Goal: Information Seeking & Learning: Learn about a topic

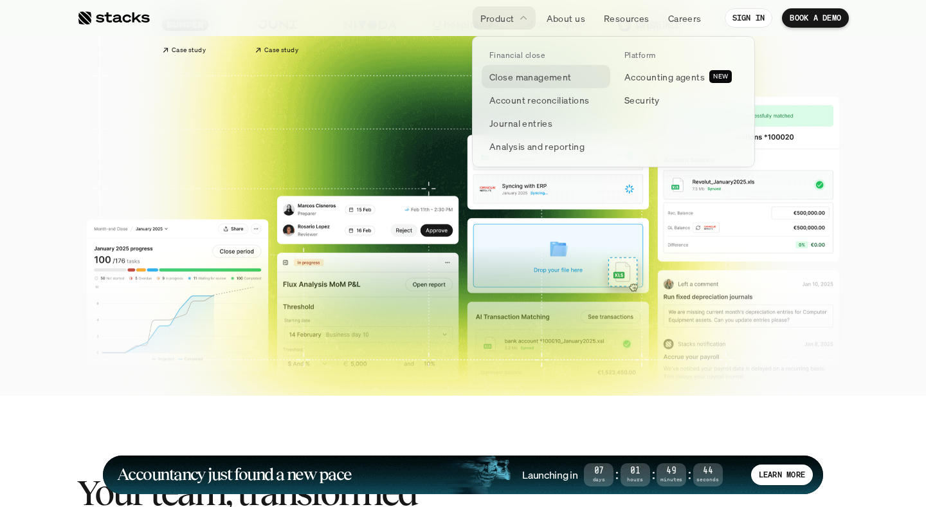
click at [541, 78] on p "Close management" at bounding box center [531, 77] width 82 height 14
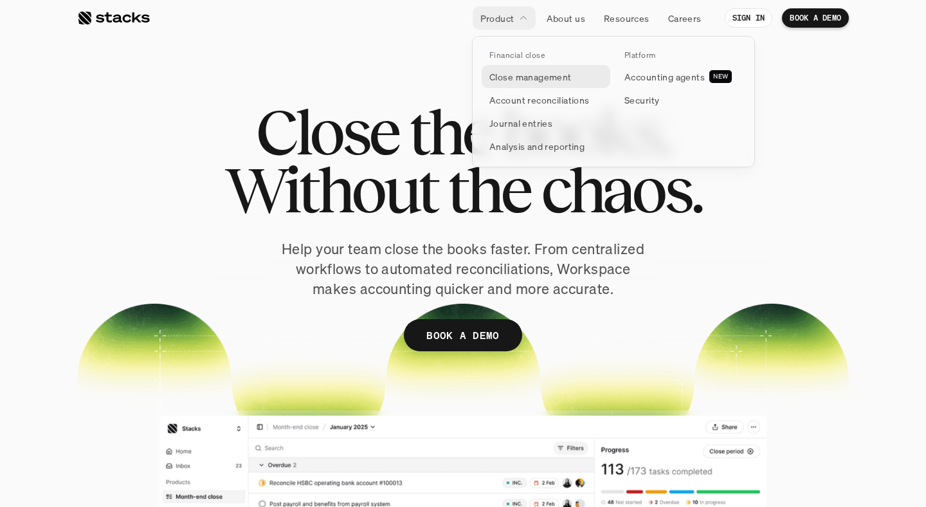
click at [524, 80] on p "Close management" at bounding box center [531, 77] width 82 height 14
click at [643, 80] on p "Accounting agents" at bounding box center [665, 77] width 80 height 14
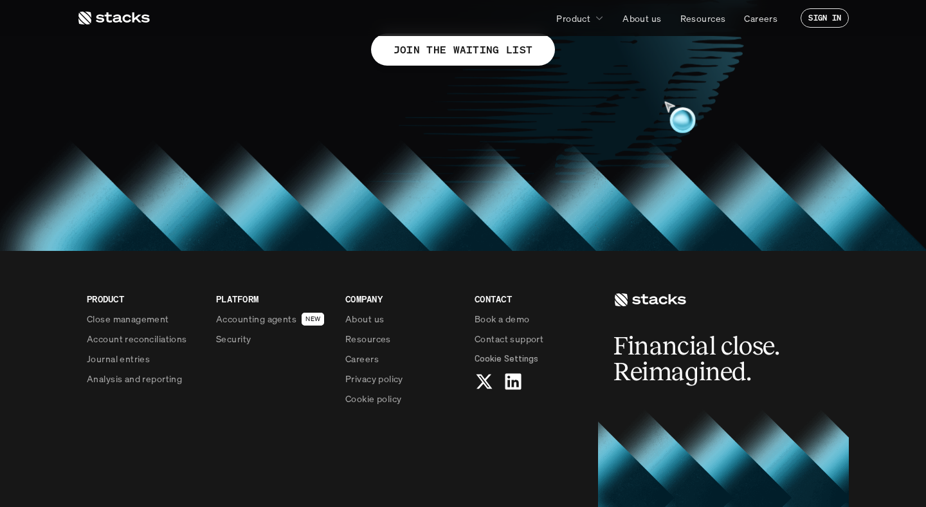
scroll to position [1123, 0]
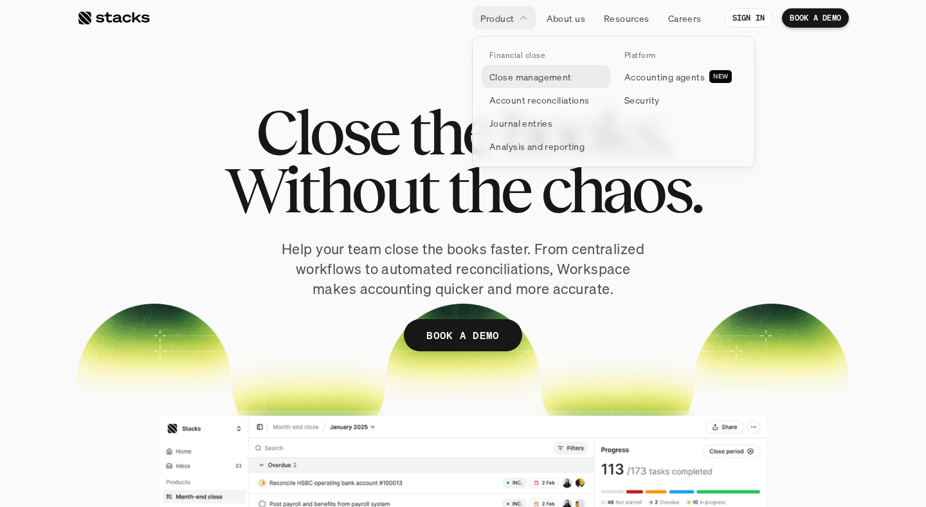
click at [538, 80] on p "Close management" at bounding box center [531, 77] width 82 height 14
click at [511, 74] on p "Close management" at bounding box center [531, 77] width 82 height 14
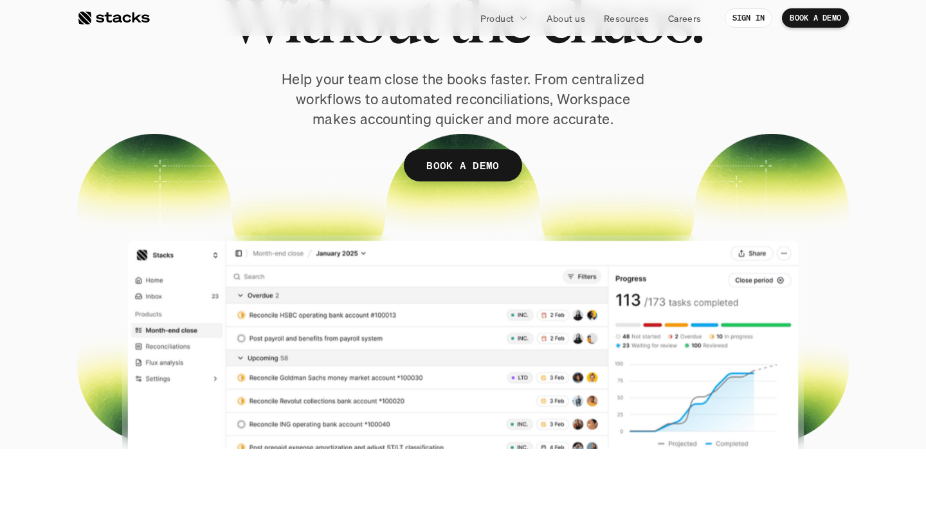
scroll to position [176, 0]
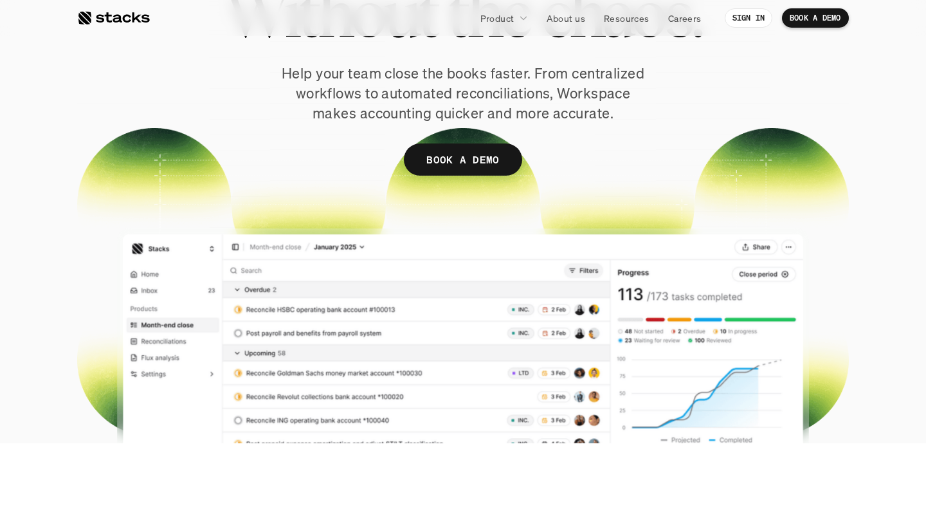
click at [867, 121] on section "Close the books. Without the chaos. Help your team close the books faster. From…" at bounding box center [463, 133] width 926 height 619
click at [855, 59] on section "Close the books. Without the chaos. Help your team close the books faster. From…" at bounding box center [463, 133] width 926 height 619
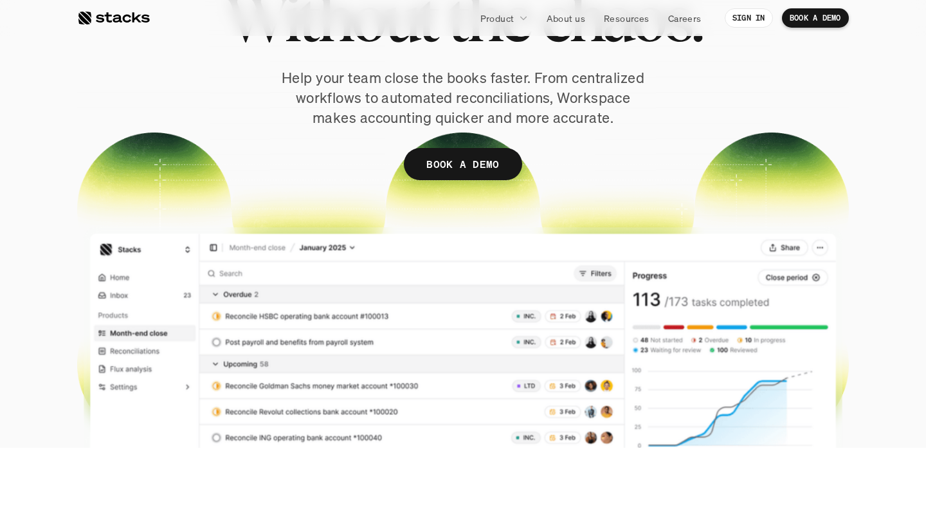
scroll to position [0, 0]
